Goal: Information Seeking & Learning: Learn about a topic

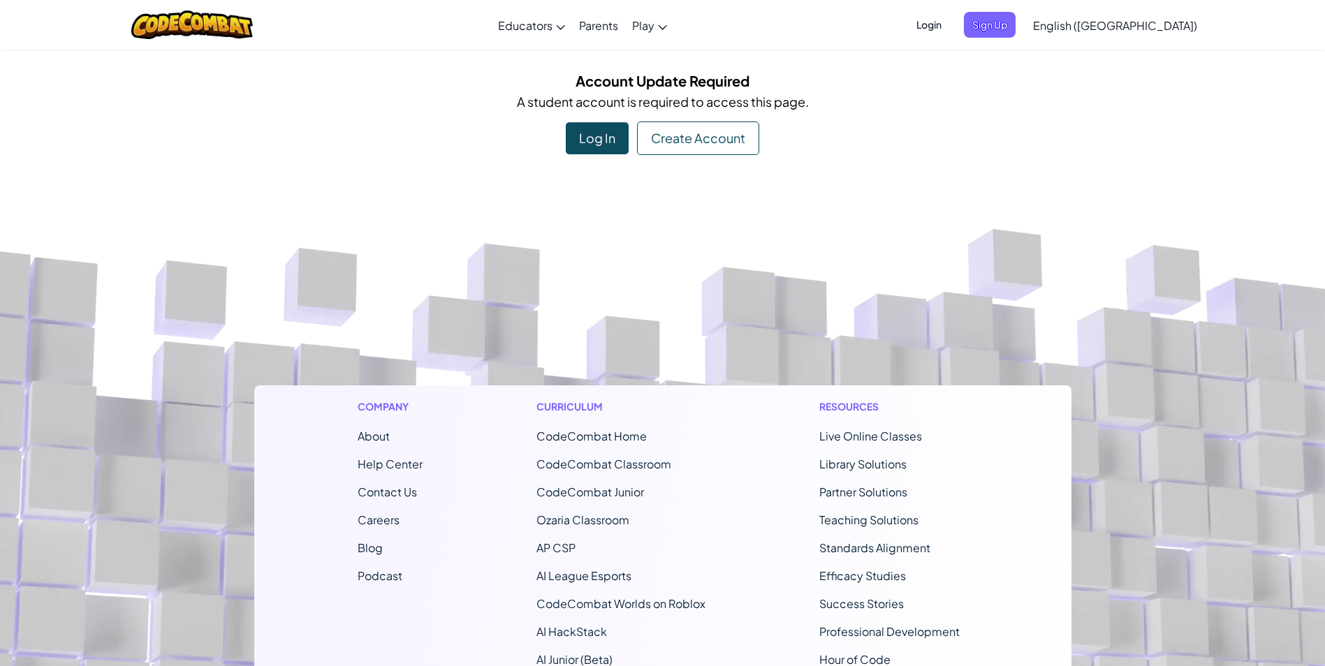
click at [950, 29] on span "Login" at bounding box center [929, 25] width 42 height 26
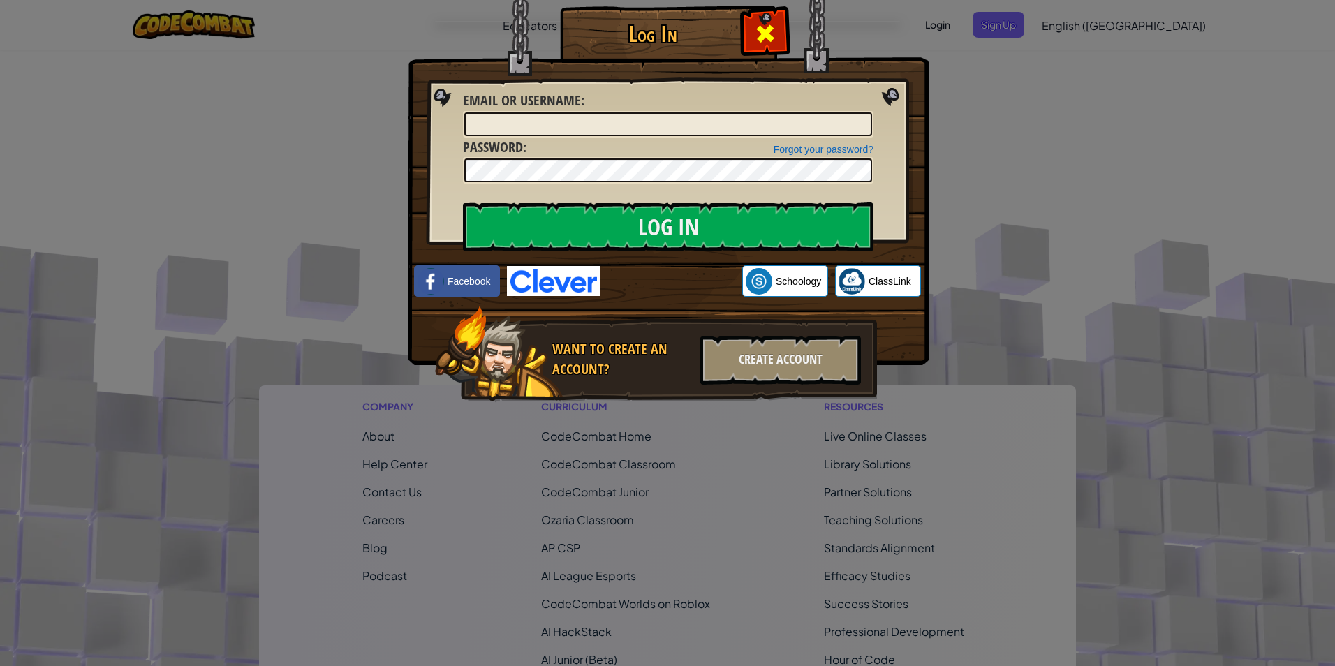
click at [774, 22] on span at bounding box center [765, 33] width 22 height 22
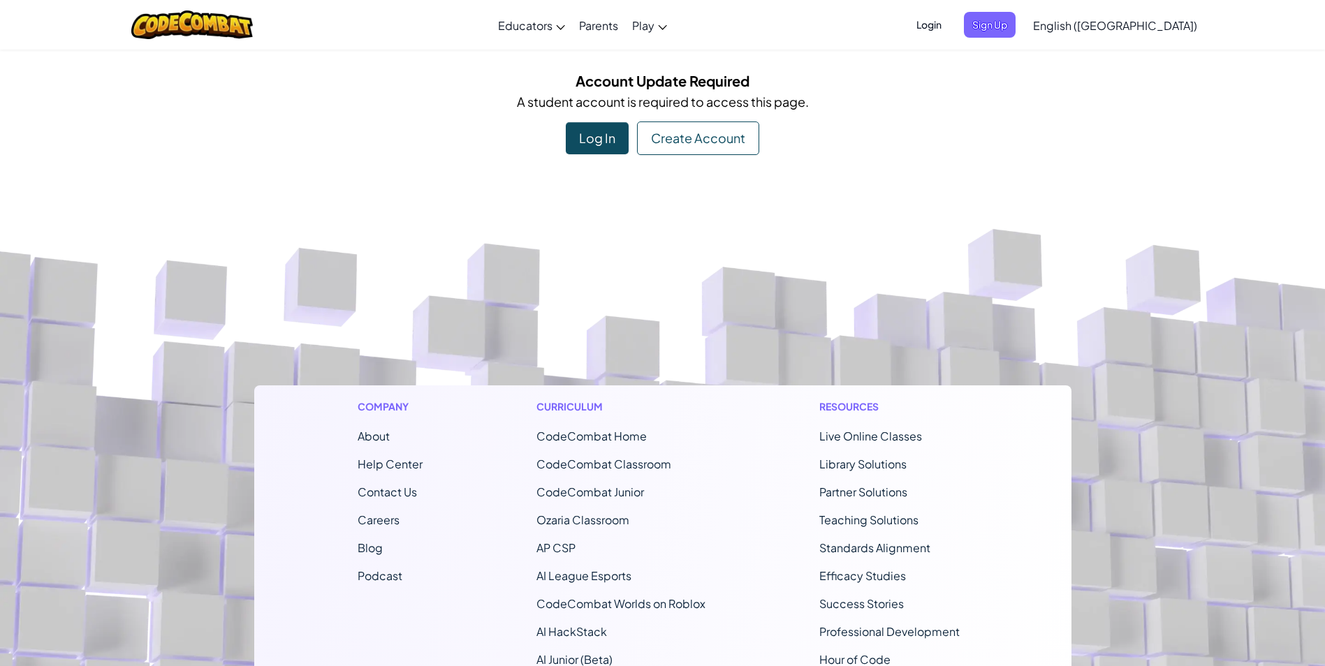
click at [950, 24] on span "Login" at bounding box center [929, 25] width 42 height 26
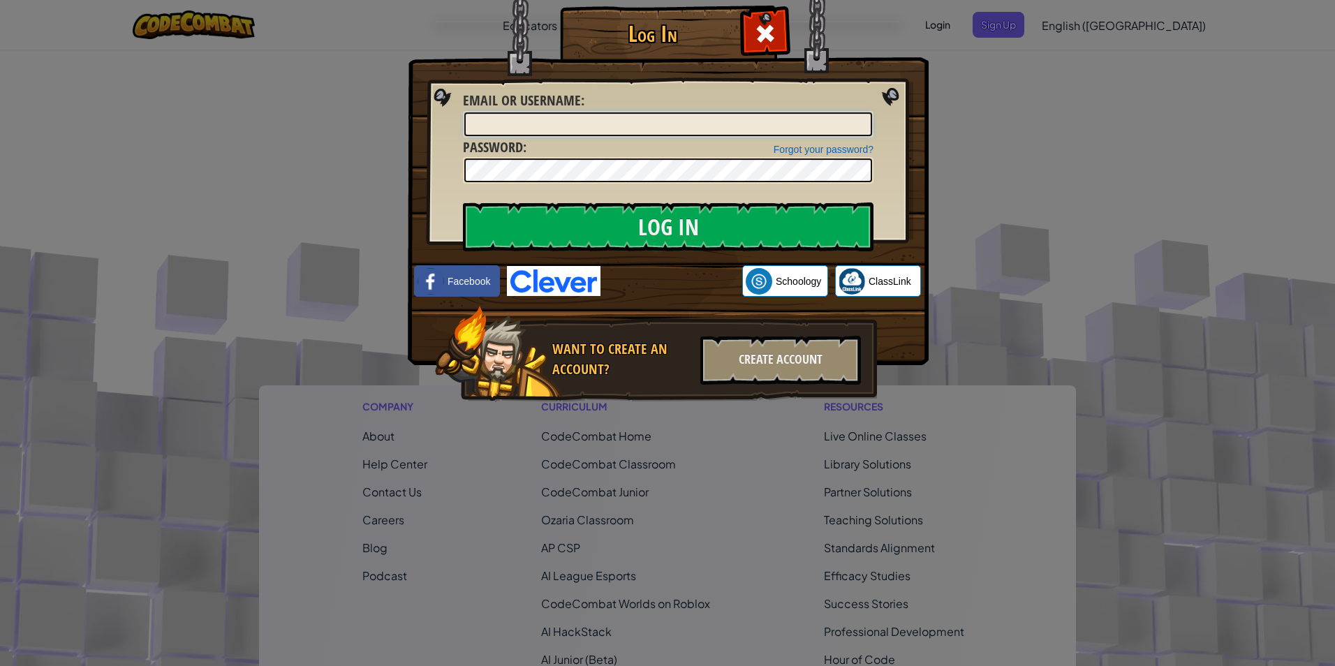
click at [727, 119] on input "Email or Username :" at bounding box center [668, 124] width 408 height 24
type input "[EMAIL_ADDRESS][DOMAIN_NAME]"
click at [561, 278] on img at bounding box center [554, 281] width 94 height 30
click at [532, 286] on img at bounding box center [554, 281] width 94 height 30
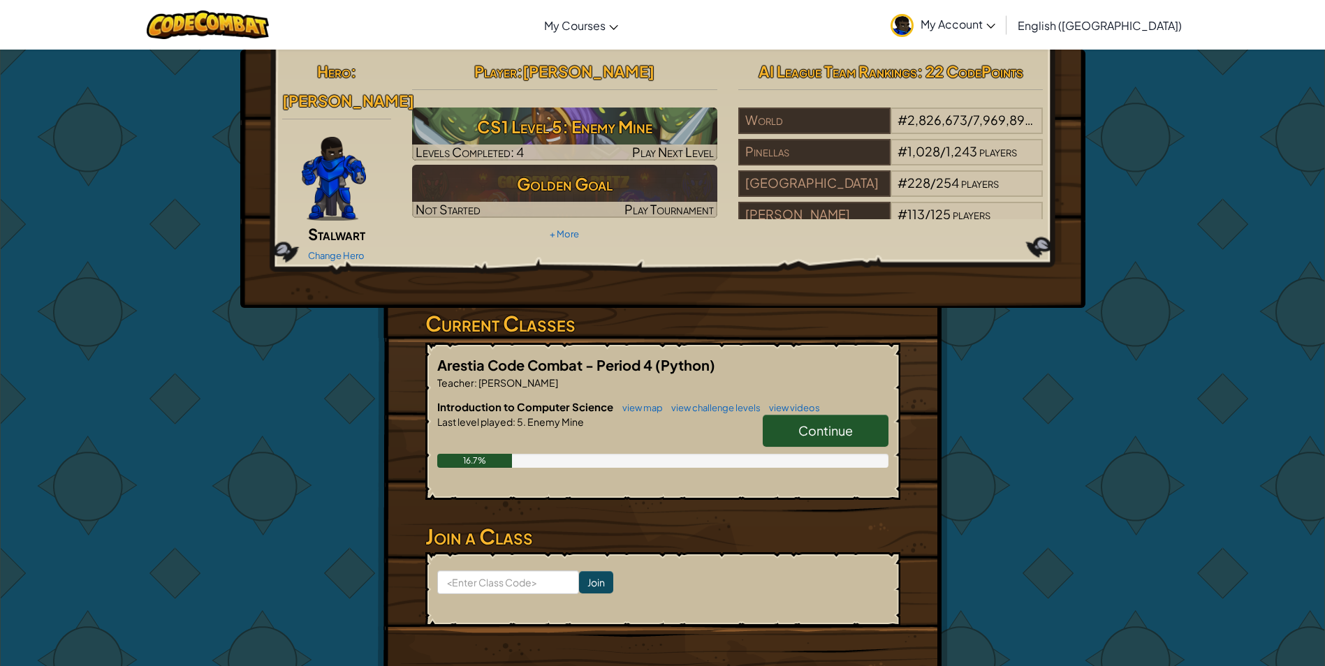
click at [816, 415] on link "Continue" at bounding box center [826, 431] width 126 height 32
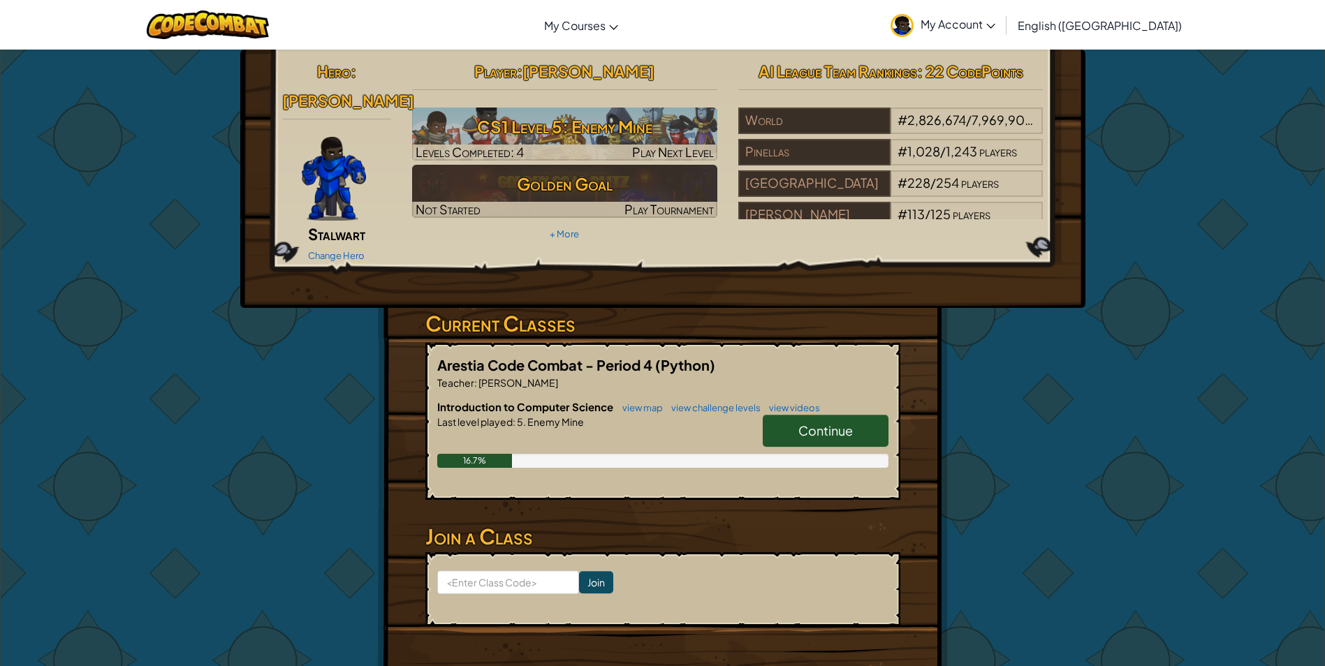
click at [775, 415] on link "Continue" at bounding box center [826, 431] width 126 height 32
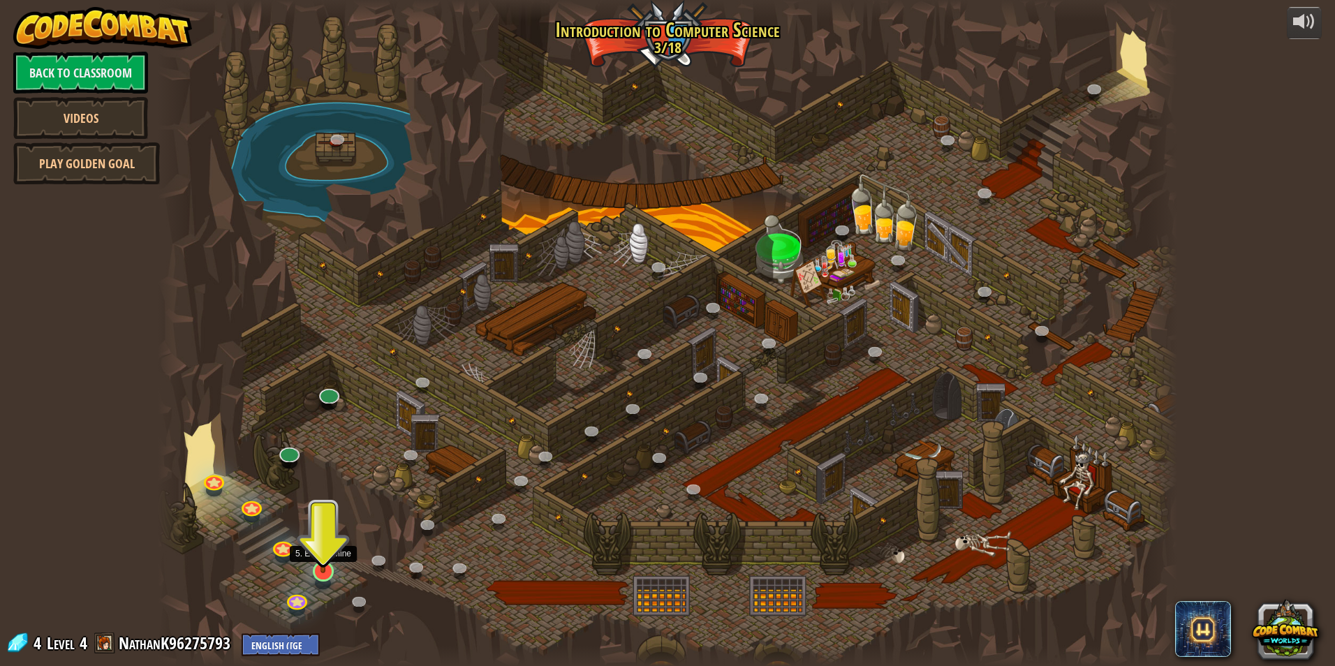
click at [320, 565] on img at bounding box center [322, 541] width 27 height 63
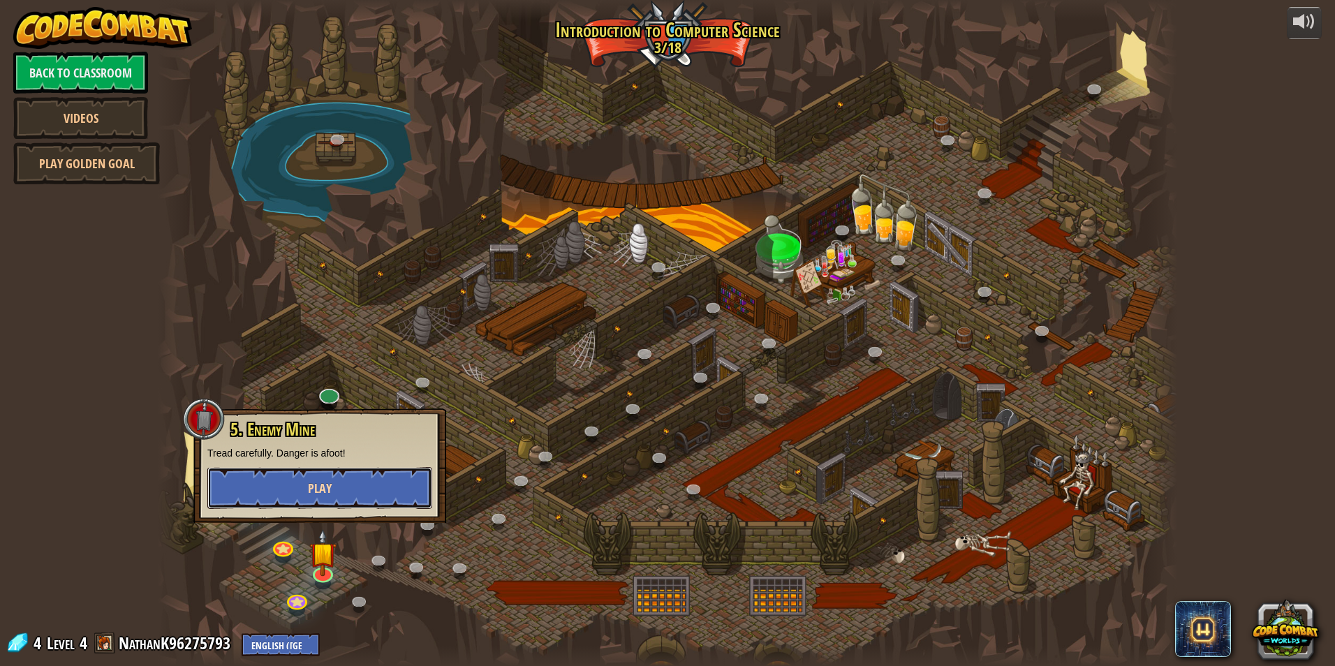
click at [318, 490] on span "Play" at bounding box center [320, 488] width 24 height 17
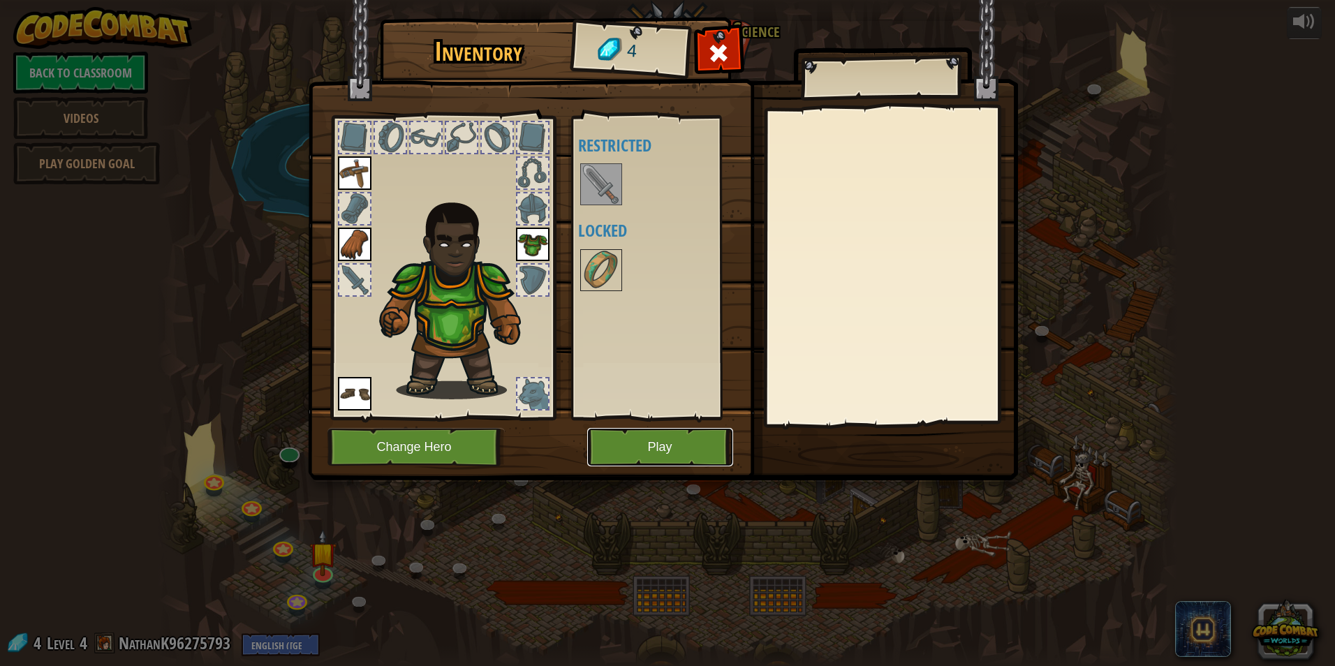
click at [663, 447] on button "Play" at bounding box center [660, 447] width 146 height 38
